Goal: Complete application form: Complete application form

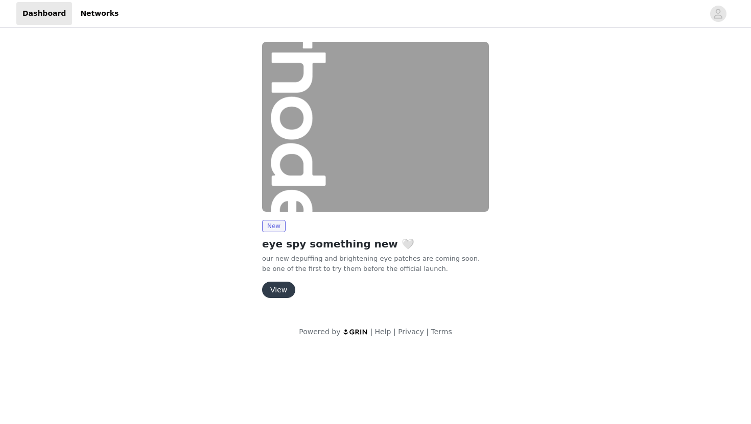
click at [282, 284] on button "View" at bounding box center [278, 290] width 33 height 16
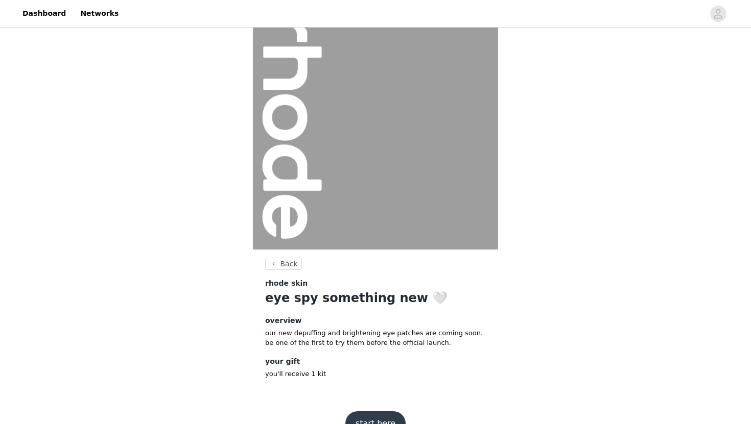
scroll to position [50, 0]
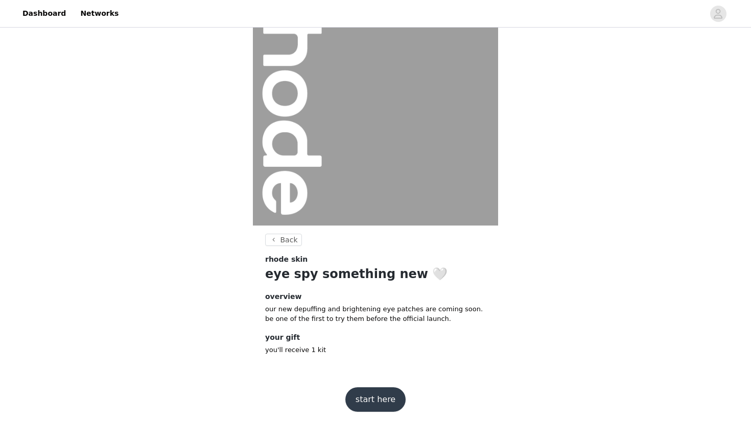
click at [374, 398] on button "start here" at bounding box center [375, 400] width 60 height 25
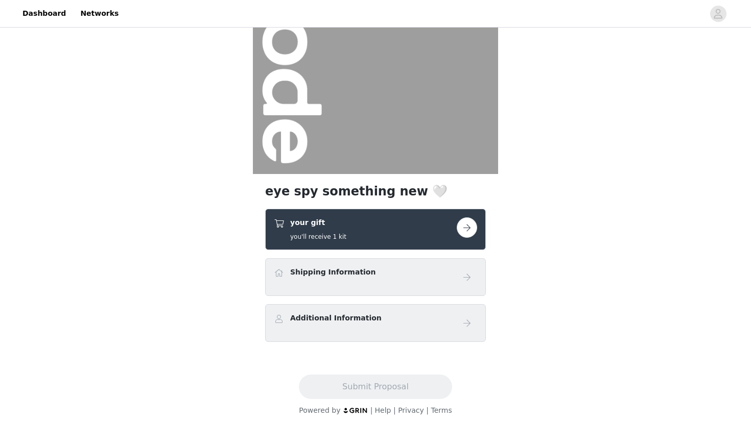
scroll to position [105, 0]
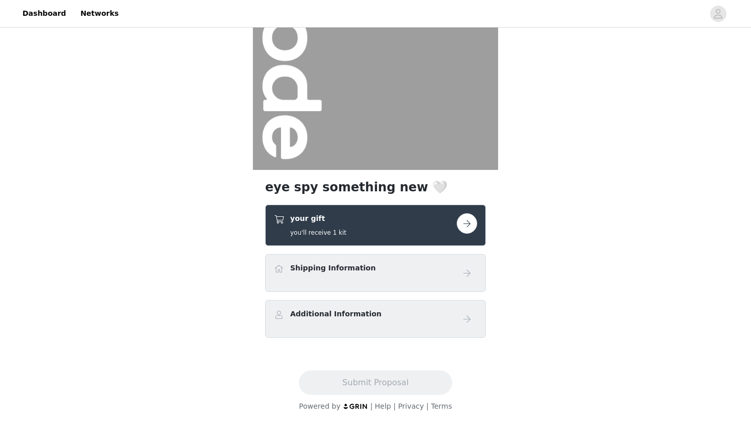
click at [414, 273] on div "Shipping Information" at bounding box center [365, 270] width 183 height 15
click at [467, 227] on button "button" at bounding box center [467, 223] width 20 height 20
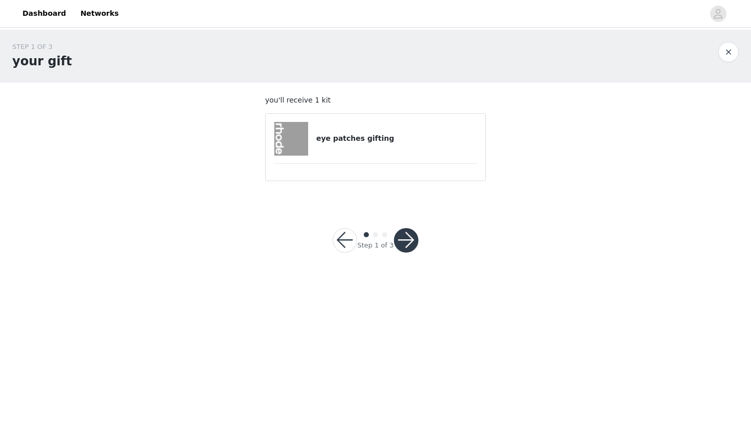
click at [410, 238] on button "button" at bounding box center [406, 240] width 25 height 25
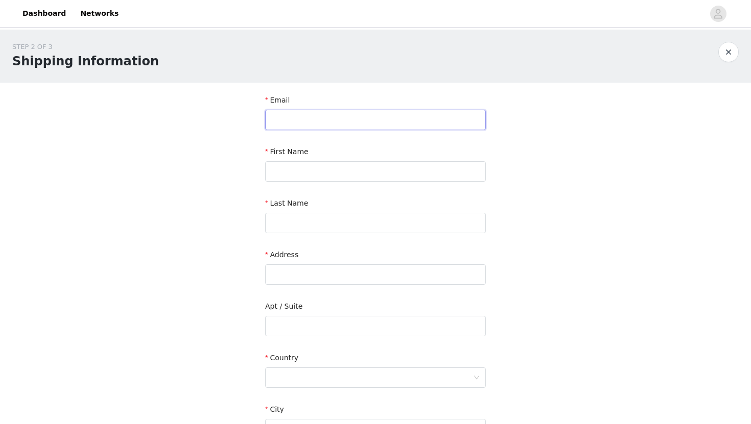
click at [377, 120] on input "text" at bounding box center [375, 120] width 221 height 20
type input "post@ginemargrethe.com"
type input "Gine Margrethe"
type input "Qvale"
type input "Holmenveien 91"
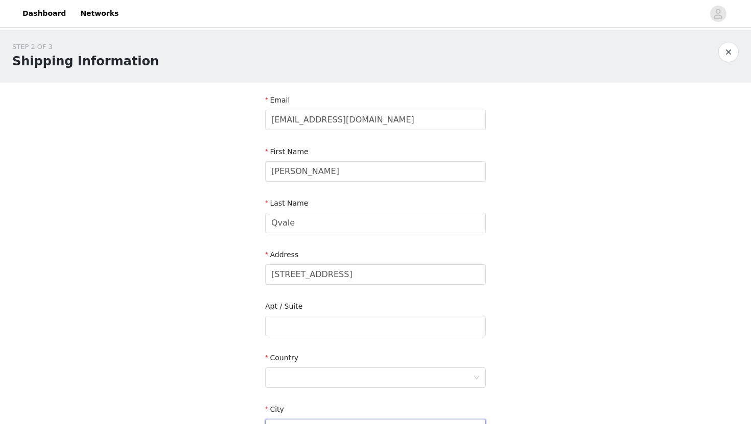
type input "Oslo"
type input "0376"
type input "98693660"
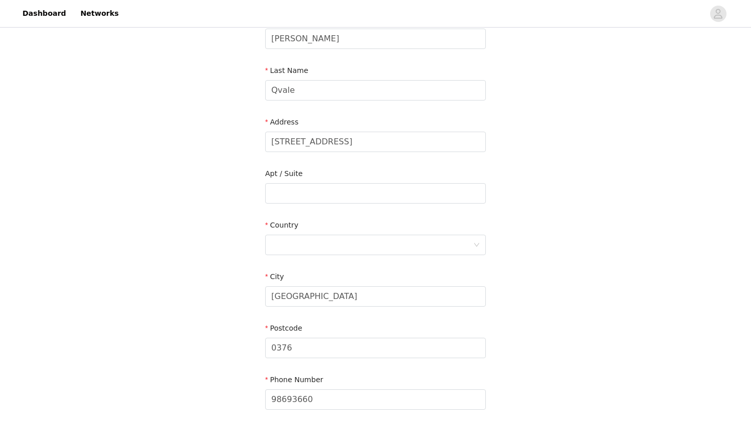
scroll to position [144, 0]
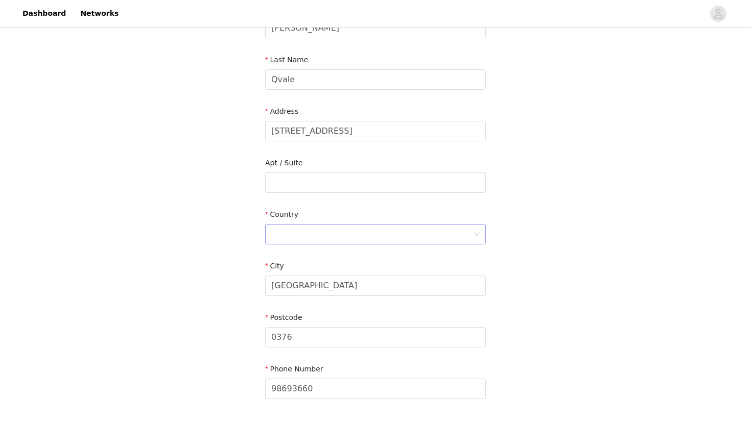
click at [351, 235] on div at bounding box center [372, 234] width 202 height 19
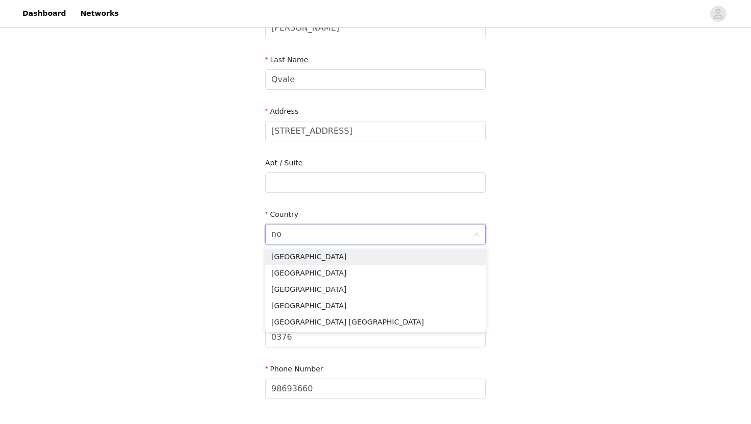
type input "nor"
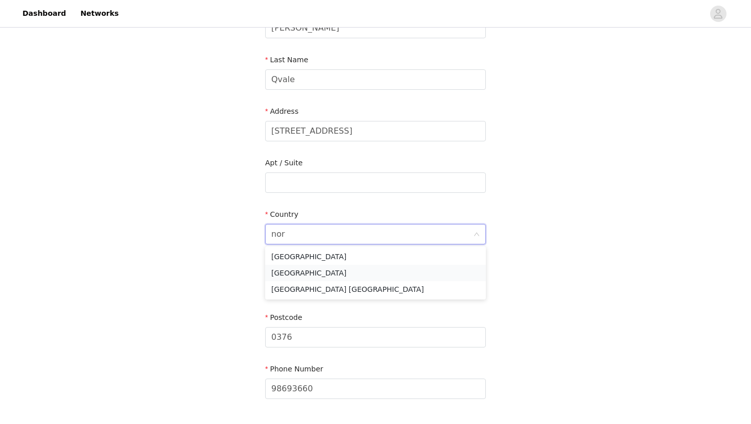
click at [335, 278] on li "Norway" at bounding box center [375, 273] width 221 height 16
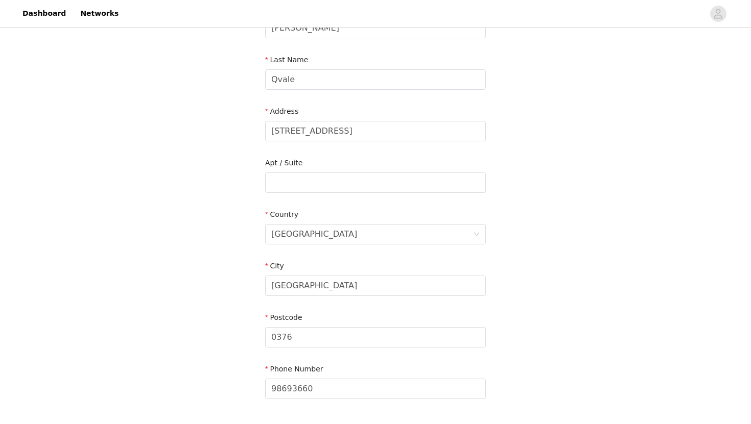
scroll to position [220, 0]
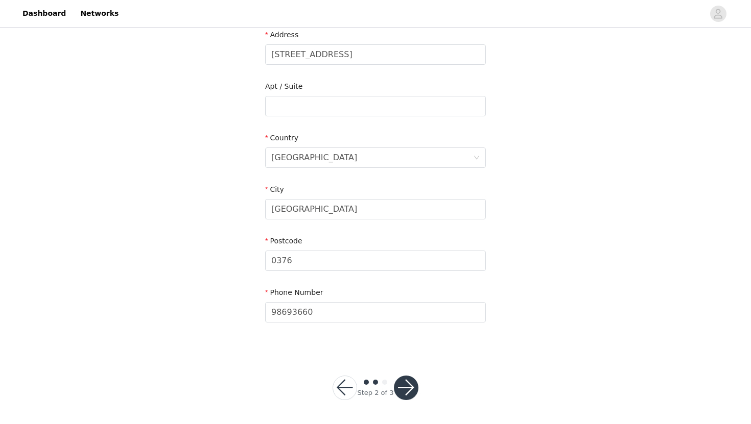
click at [404, 391] on button "button" at bounding box center [406, 388] width 25 height 25
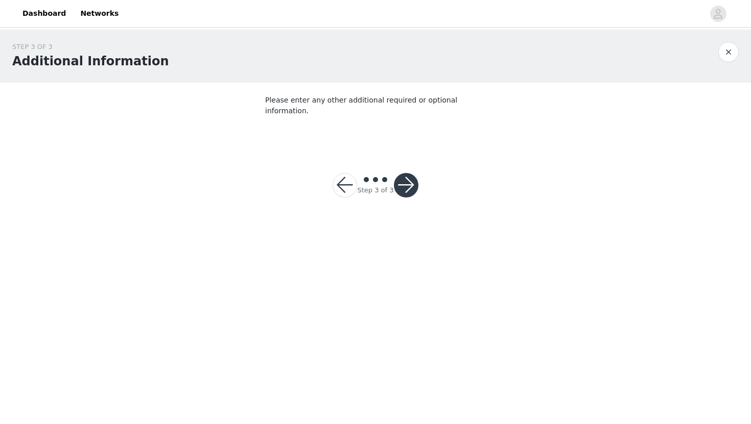
click at [408, 173] on button "button" at bounding box center [406, 185] width 25 height 25
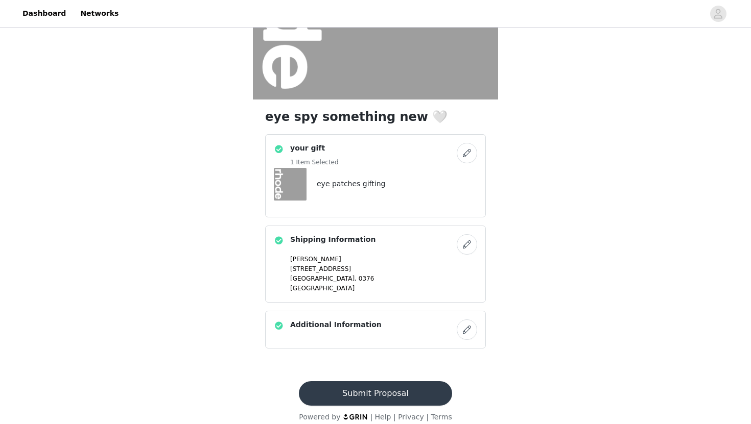
scroll to position [186, 0]
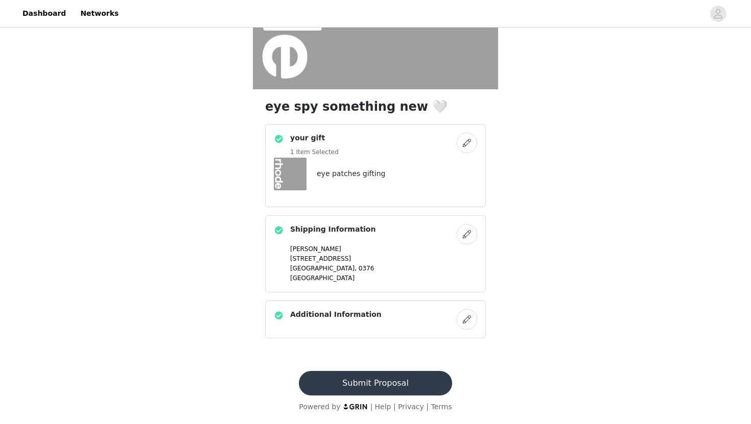
click at [376, 378] on button "Submit Proposal" at bounding box center [375, 383] width 153 height 25
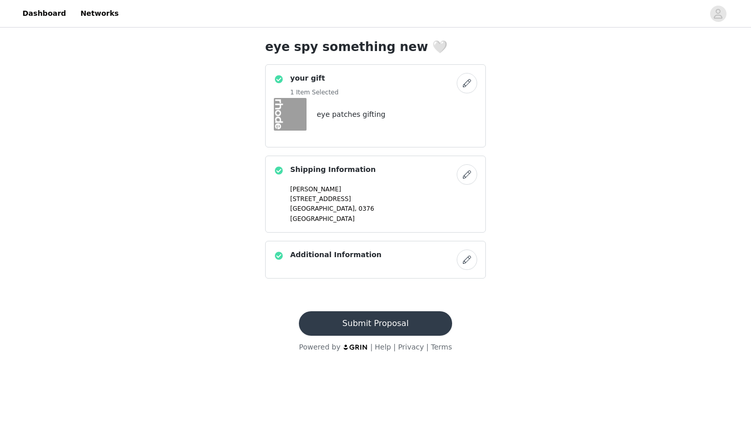
scroll to position [0, 0]
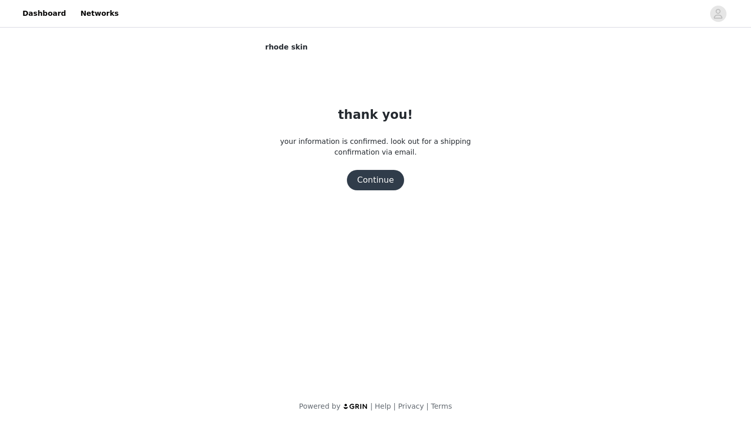
click at [385, 178] on button "Continue" at bounding box center [375, 180] width 57 height 20
